Goal: Learn about a topic

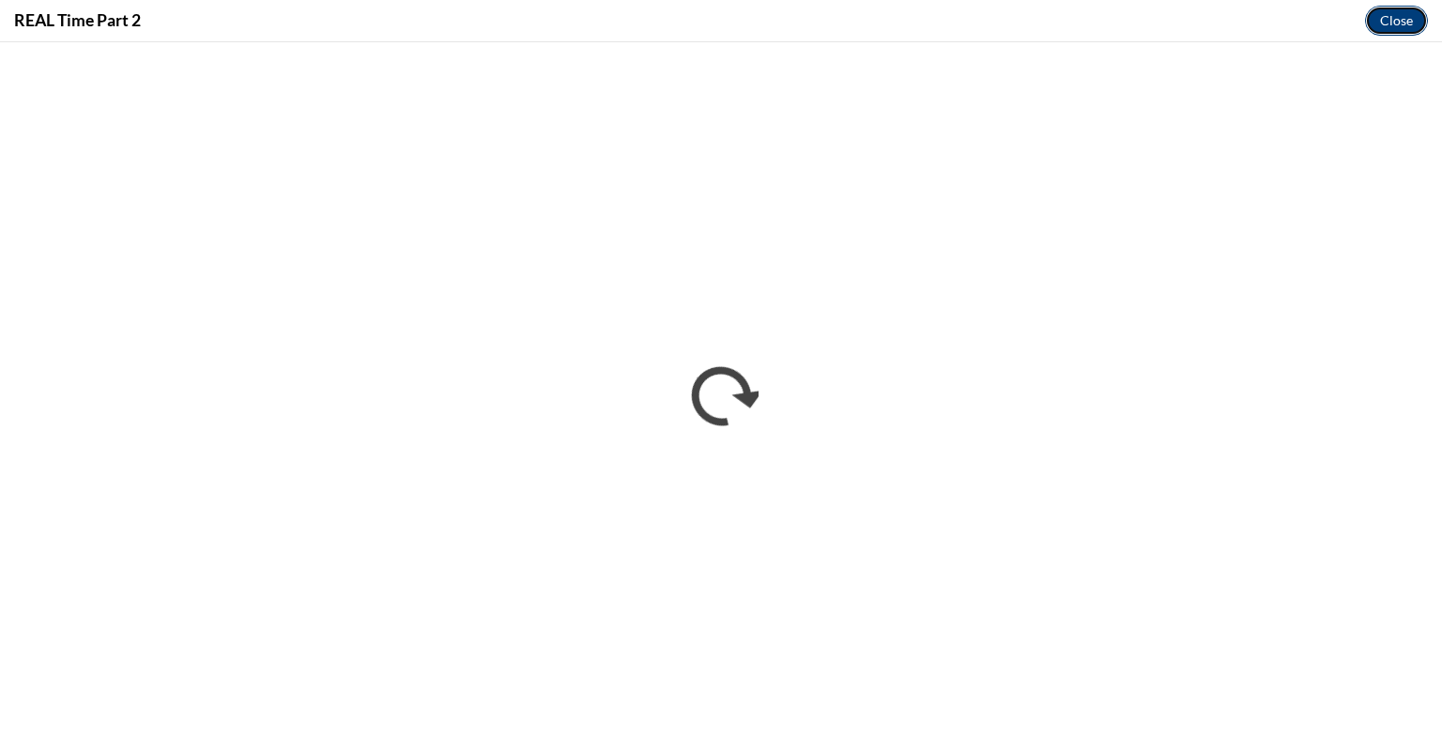
click at [1398, 21] on button "Close" at bounding box center [1396, 21] width 63 height 30
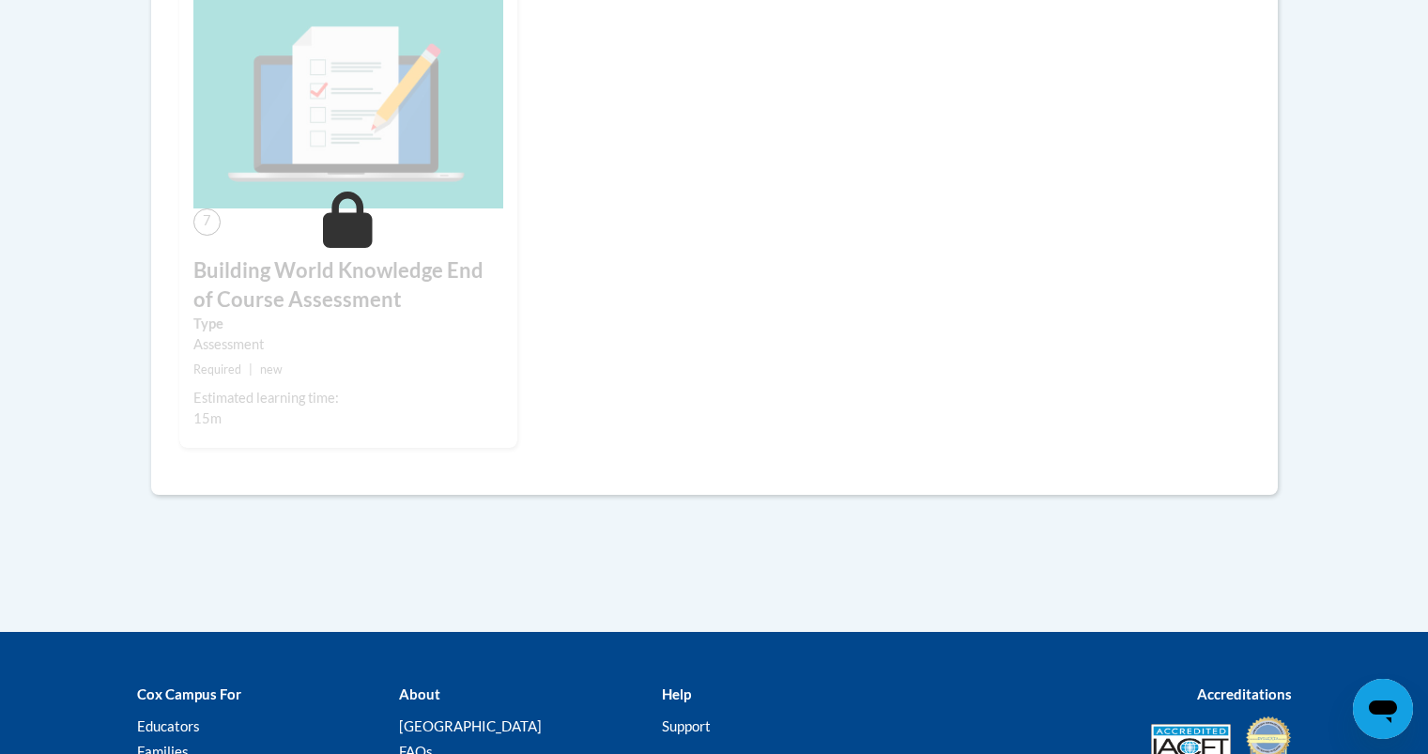
scroll to position [1723, 0]
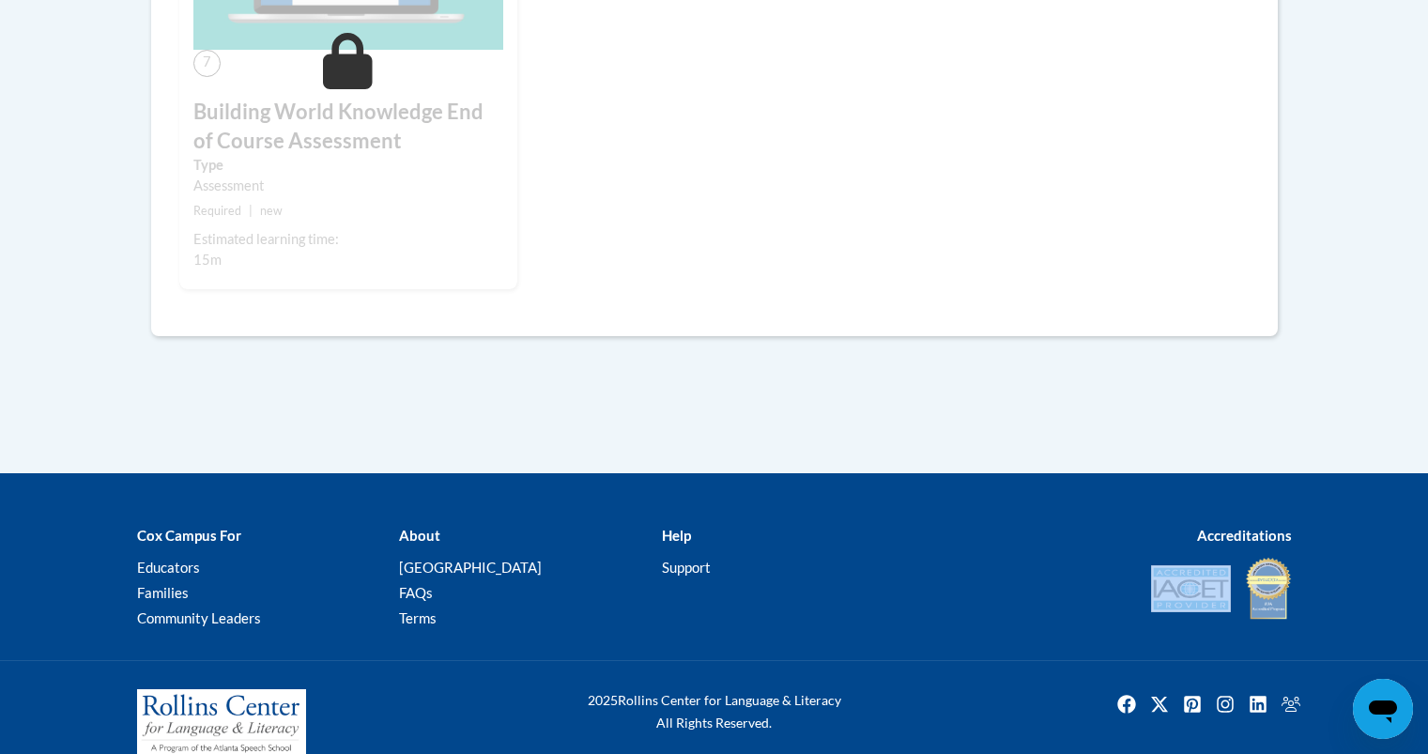
drag, startPoint x: 1421, startPoint y: 603, endPoint x: 1441, endPoint y: 506, distance: 98.7
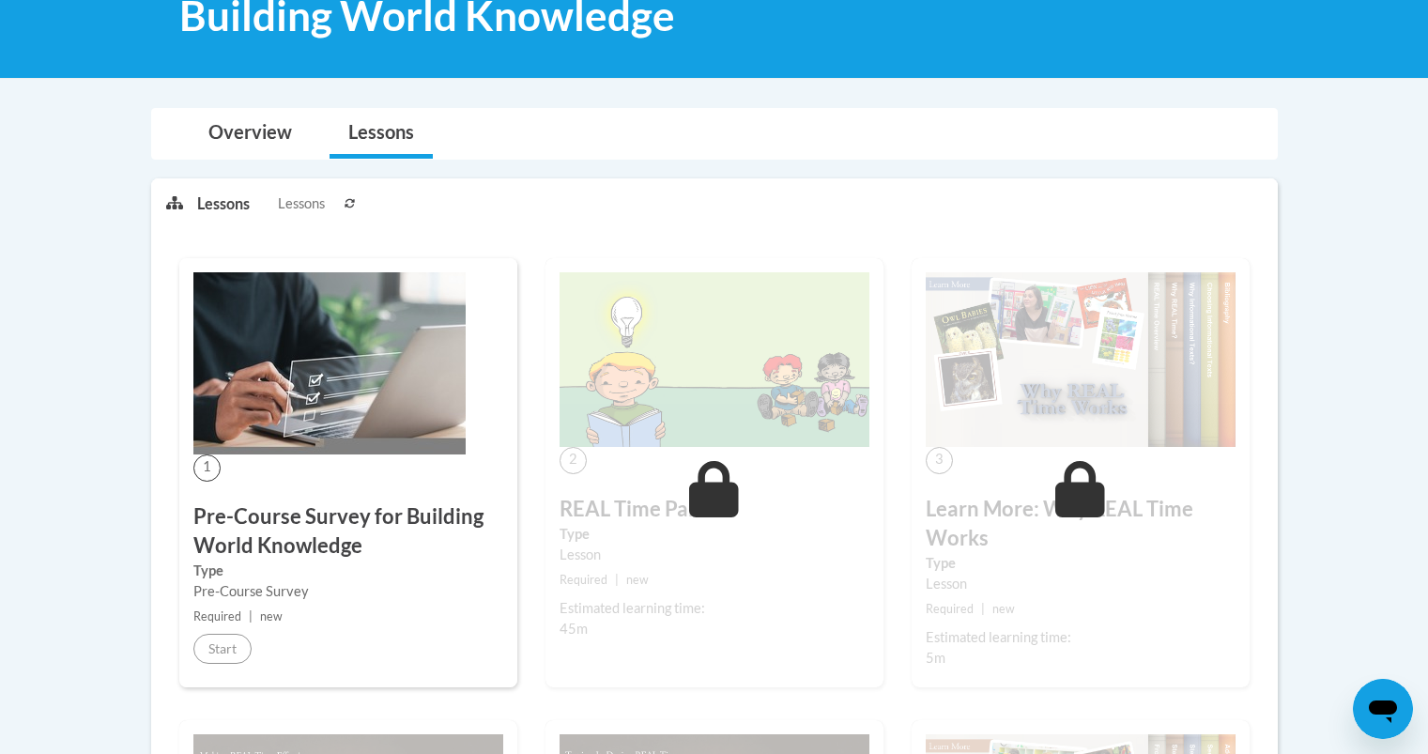
scroll to position [281, 0]
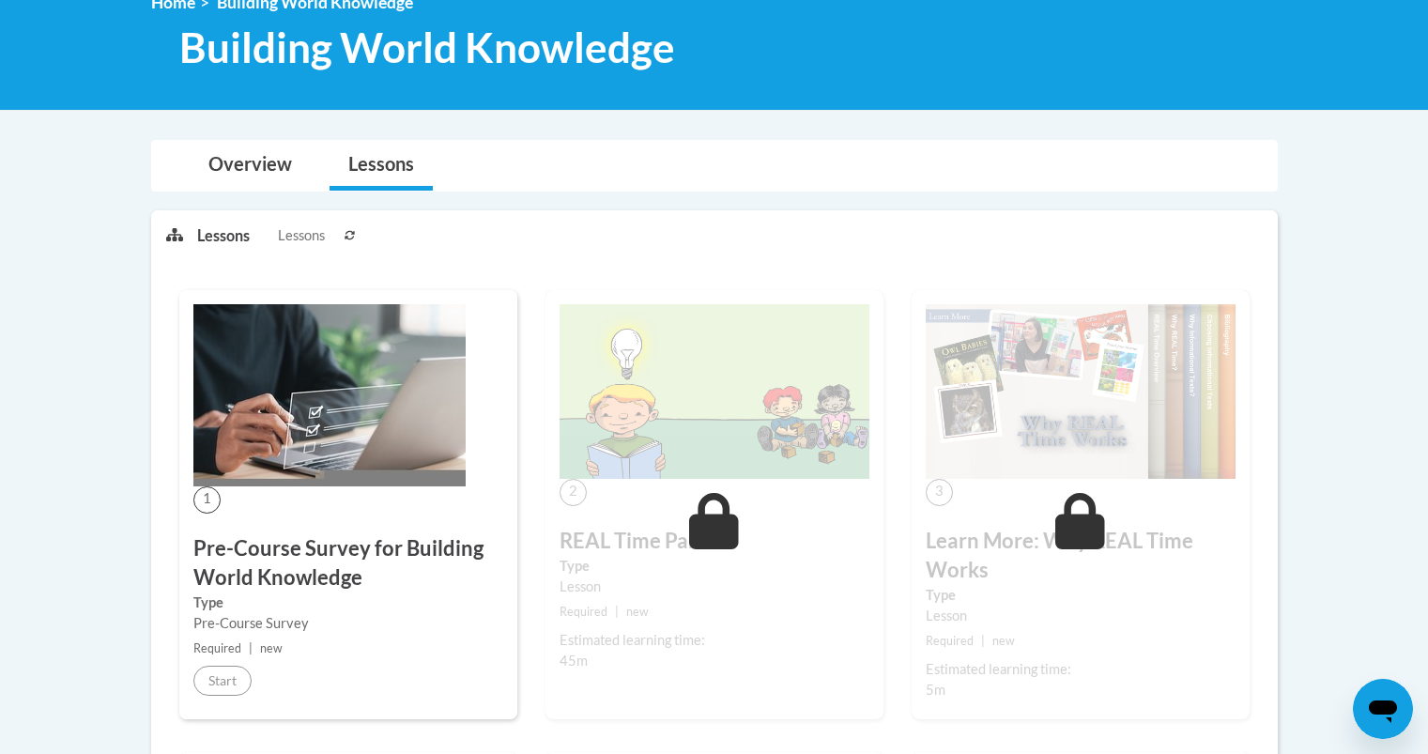
click at [442, 505] on div "1 Pre-Course Survey for Building World Knowledge Type Pre-Course Survey Require…" at bounding box center [348, 504] width 338 height 429
